Goal: Task Accomplishment & Management: Complete application form

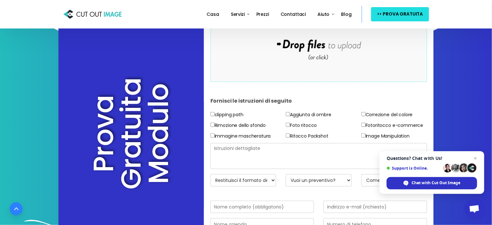
scroll to position [124, 0]
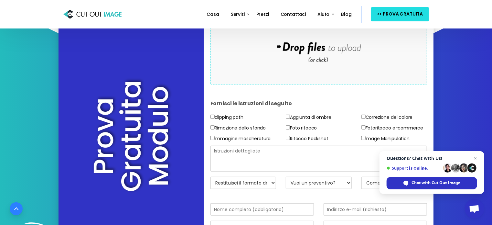
click at [327, 47] on form "Drop files here to upload" at bounding box center [319, 48] width 217 height 71
click at [475, 158] on span "Open chat" at bounding box center [476, 158] width 8 height 8
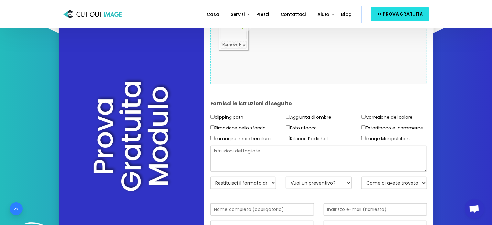
click at [213, 140] on input"] "immagine mascheratura" at bounding box center [213, 138] width 4 height 4
checkbox input"] "true"
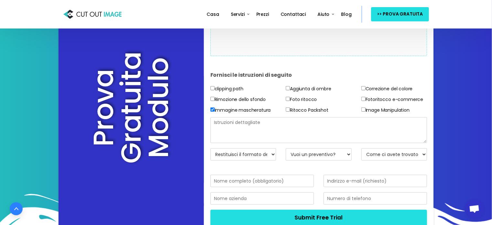
scroll to position [151, 0]
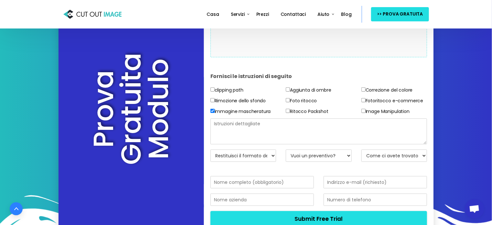
click at [364, 92] on input"] "Correzione del colore" at bounding box center [364, 89] width 4 height 4
checkbox input"] "true"
click at [213, 113] on input"] "immagine mascheratura" at bounding box center [213, 111] width 4 height 4
checkbox input"] "false"
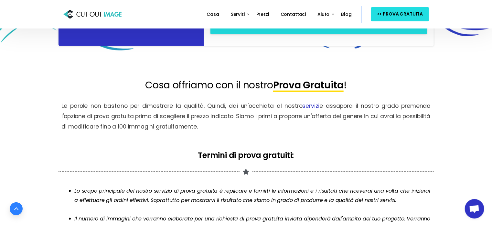
scroll to position [340, 0]
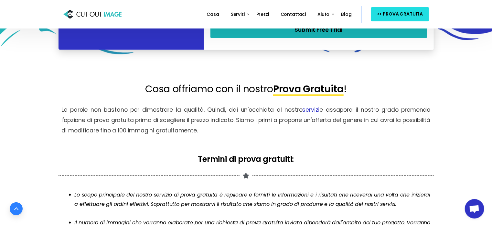
click at [325, 38] on button "Submit Free Trial" at bounding box center [319, 30] width 217 height 16
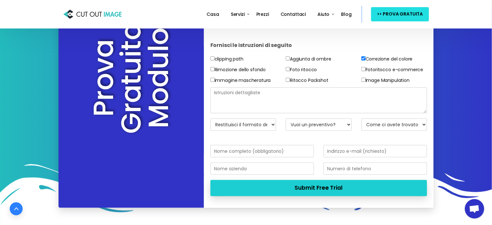
scroll to position [182, 0]
